Goal: Task Accomplishment & Management: Complete application form

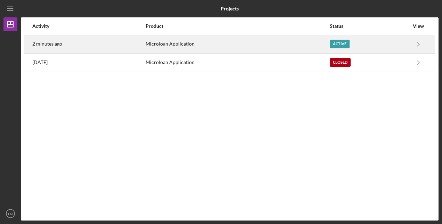
click at [339, 43] on div "Active" at bounding box center [340, 44] width 20 height 9
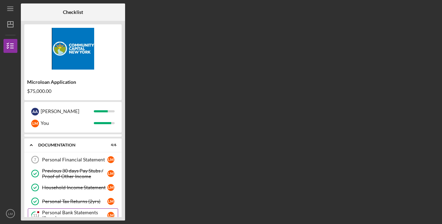
scroll to position [17, 0]
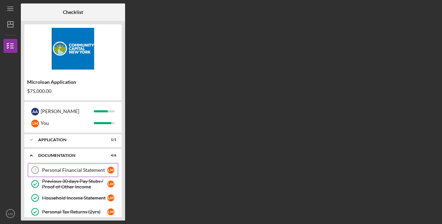
click at [78, 171] on div "Personal Financial Statement" at bounding box center [74, 170] width 65 height 6
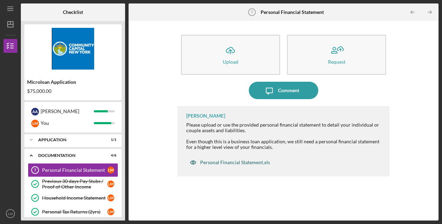
click at [229, 165] on div "Personal Financial Statement.xls" at bounding box center [229, 162] width 87 height 14
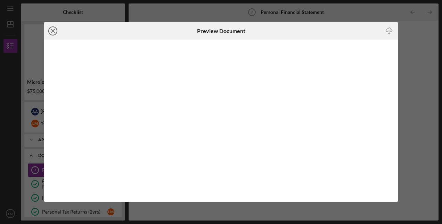
click at [53, 31] on line at bounding box center [52, 30] width 3 height 3
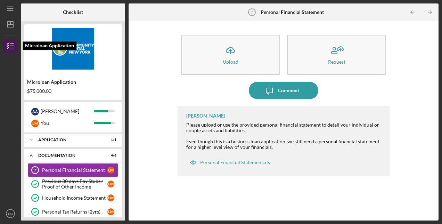
click at [10, 48] on icon "button" at bounding box center [10, 45] width 17 height 17
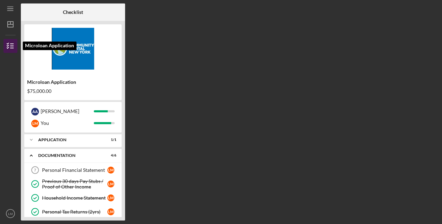
click at [12, 49] on icon "button" at bounding box center [10, 45] width 17 height 17
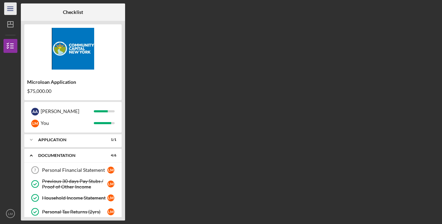
click at [13, 14] on icon "Icon/Menu" at bounding box center [11, 9] width 16 height 16
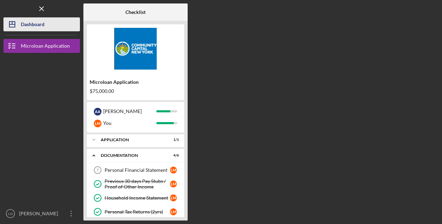
click at [42, 31] on div "Dashboard" at bounding box center [33, 25] width 24 height 16
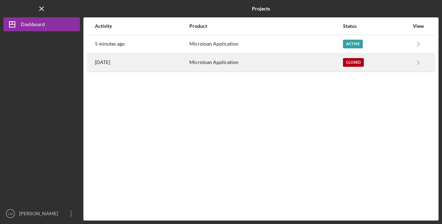
click at [361, 62] on div "Closed" at bounding box center [353, 62] width 21 height 9
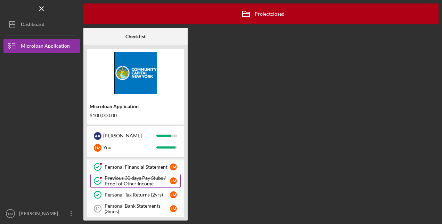
scroll to position [6, 0]
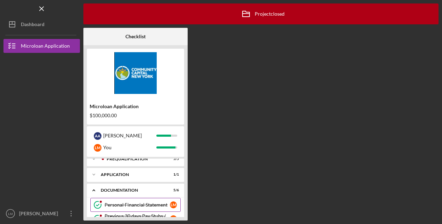
click at [148, 206] on div "Personal Financial Statement" at bounding box center [137, 205] width 65 height 6
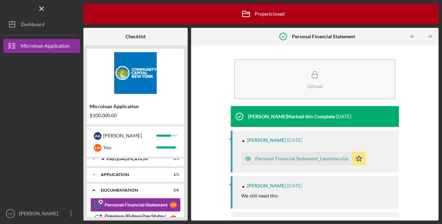
click at [292, 160] on div "Personal Financial Statement_Leonidas.xlsx" at bounding box center [302, 159] width 94 height 6
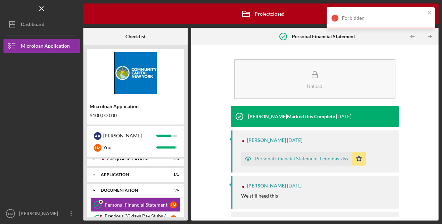
click at [248, 158] on icon "button" at bounding box center [248, 159] width 2 height 2
click at [333, 158] on div "Personal Financial Statement_Leonidas.xlsx" at bounding box center [302, 159] width 94 height 6
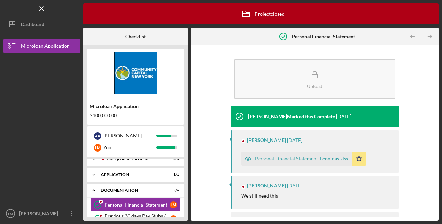
click at [328, 159] on div "Personal Financial Statement_Leonidas.xlsx" at bounding box center [302, 159] width 94 height 6
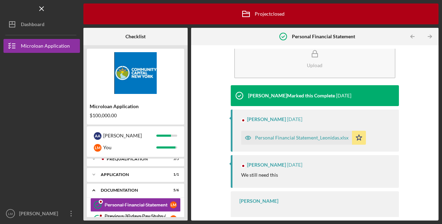
scroll to position [30, 0]
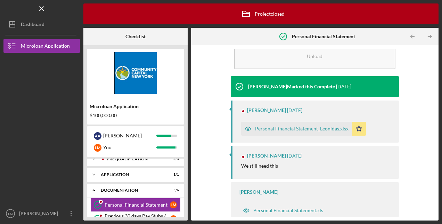
click at [276, 129] on div "Personal Financial Statement_Leonidas.xlsx" at bounding box center [302, 129] width 94 height 6
click at [41, 8] on line "button" at bounding box center [42, 9] width 4 height 4
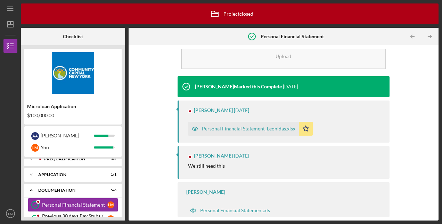
click at [233, 130] on div "Personal Financial Statement_Leonidas.xlsx" at bounding box center [249, 129] width 94 height 6
click at [303, 129] on icon "Icon/Star" at bounding box center [306, 129] width 14 height 14
click at [238, 129] on div "Personal Financial Statement_Leonidas.xlsx" at bounding box center [249, 129] width 94 height 6
click at [195, 128] on icon "button" at bounding box center [195, 129] width 2 height 2
click at [249, 213] on div "Personal Financial Statement.xls" at bounding box center [235, 211] width 70 height 6
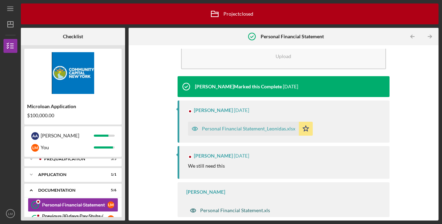
scroll to position [30, 0]
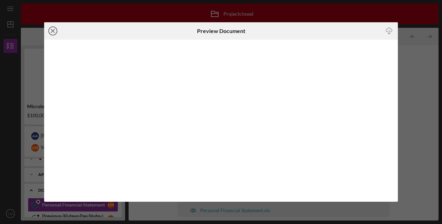
click at [54, 33] on icon "Icon/Close" at bounding box center [52, 30] width 17 height 17
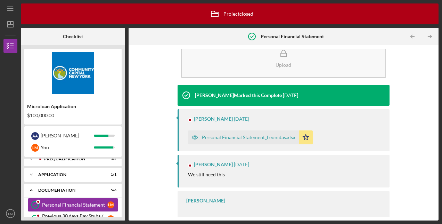
scroll to position [30, 0]
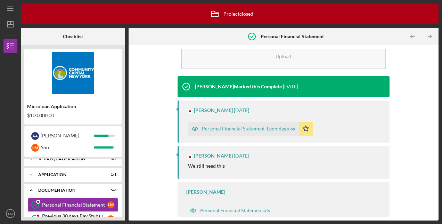
click at [270, 128] on div "Personal Financial Statement_Leonidas.xlsx" at bounding box center [249, 129] width 94 height 6
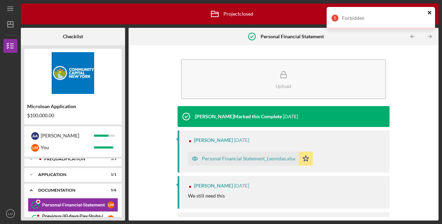
click at [432, 13] on icon "close" at bounding box center [430, 13] width 5 height 6
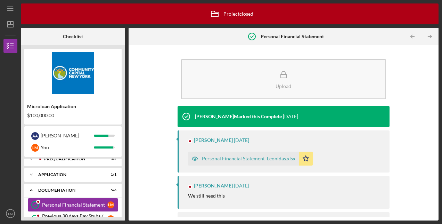
click at [242, 158] on div "Personal Financial Statement_Leonidas.xlsx" at bounding box center [249, 159] width 94 height 6
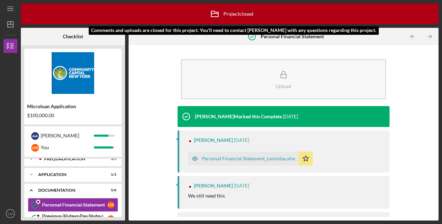
click at [242, 13] on div "Icon/Archived Project closed Icon/Info" at bounding box center [229, 13] width 47 height 17
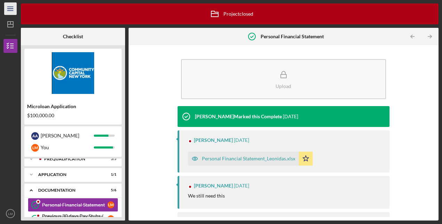
click at [13, 9] on line "button" at bounding box center [10, 9] width 6 height 0
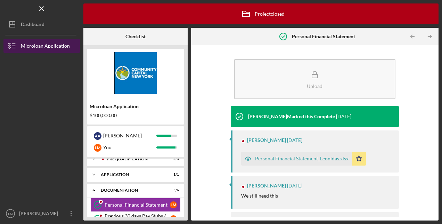
click at [16, 46] on icon "button" at bounding box center [11, 45] width 17 height 17
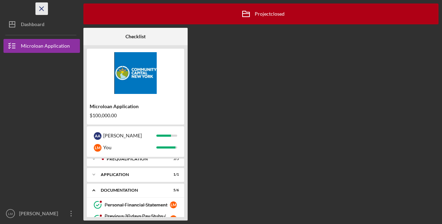
click at [42, 6] on icon "Icon/Menu Close" at bounding box center [42, 9] width 16 height 16
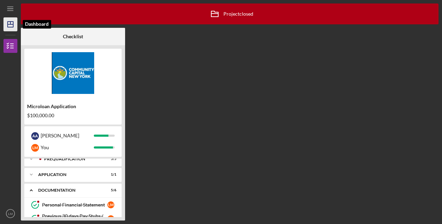
click at [15, 30] on icon "Icon/Dashboard" at bounding box center [10, 24] width 17 height 17
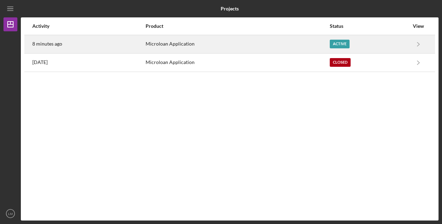
click at [345, 45] on div "Active" at bounding box center [340, 44] width 20 height 9
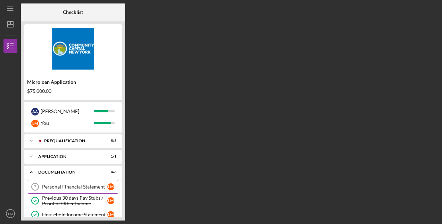
click at [94, 185] on div "Personal Financial Statement" at bounding box center [74, 187] width 65 height 6
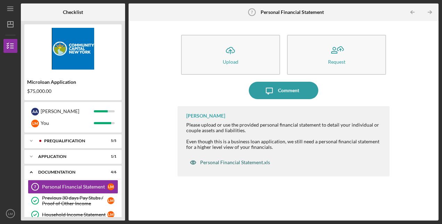
click at [254, 162] on div "Personal Financial Statement.xls" at bounding box center [235, 163] width 70 height 6
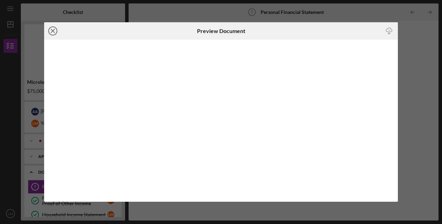
click at [54, 30] on icon "Icon/Close" at bounding box center [52, 30] width 17 height 17
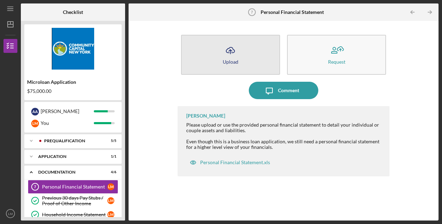
click at [225, 54] on icon "Icon/Upload" at bounding box center [230, 50] width 17 height 17
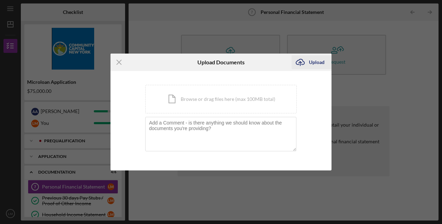
click at [318, 60] on div "Upload" at bounding box center [317, 62] width 16 height 14
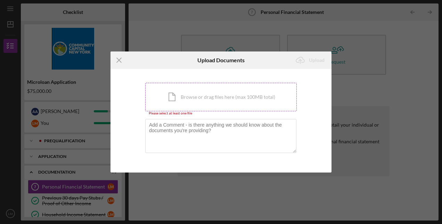
click at [210, 92] on div "Icon/Document Browse or drag files here (max 100MB total) Tap to choose files o…" at bounding box center [221, 97] width 152 height 29
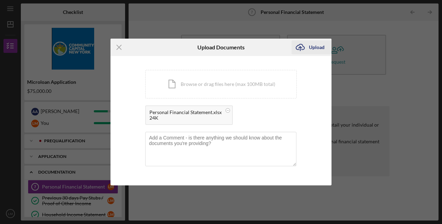
click at [318, 50] on div "Upload" at bounding box center [317, 47] width 16 height 14
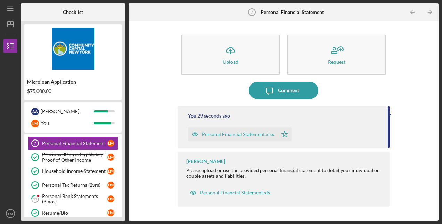
scroll to position [51, 0]
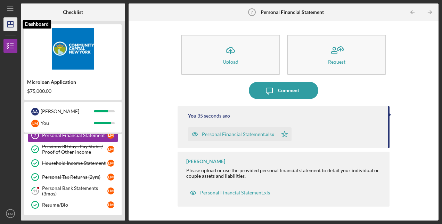
click at [10, 23] on icon "Icon/Dashboard" at bounding box center [10, 24] width 17 height 17
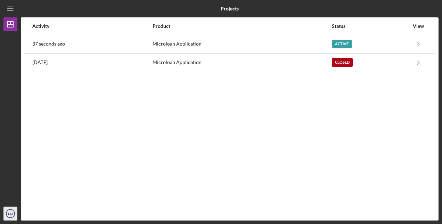
click at [16, 214] on icon "LM" at bounding box center [10, 213] width 14 height 17
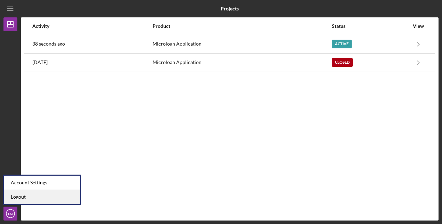
click at [29, 196] on link "Logout" at bounding box center [42, 197] width 76 height 14
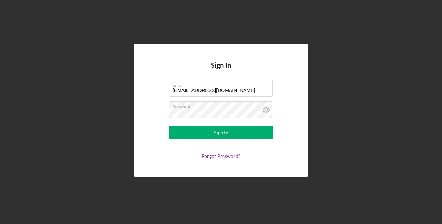
click at [292, 64] on div "Sign In Email [EMAIL_ADDRESS][DOMAIN_NAME] Password Sign In Forgot Password?" at bounding box center [221, 110] width 174 height 132
click at [254, 91] on input "[EMAIL_ADDRESS][DOMAIN_NAME]" at bounding box center [221, 88] width 104 height 17
type input "[EMAIL_ADDRESS][DOMAIN_NAME]"
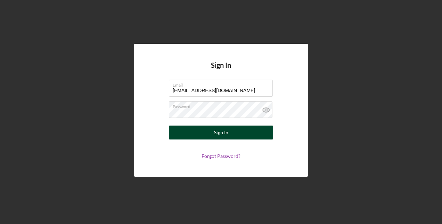
click at [226, 135] on div "Sign In" at bounding box center [221, 133] width 14 height 14
